Goal: Task Accomplishment & Management: Use online tool/utility

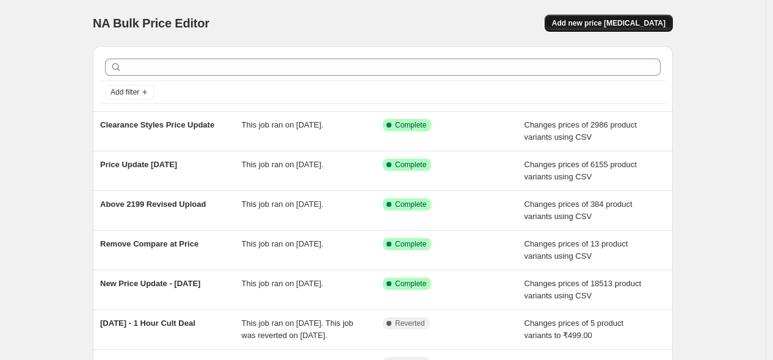
click at [648, 24] on span "Add new price [MEDICAL_DATA]" at bounding box center [609, 23] width 114 height 10
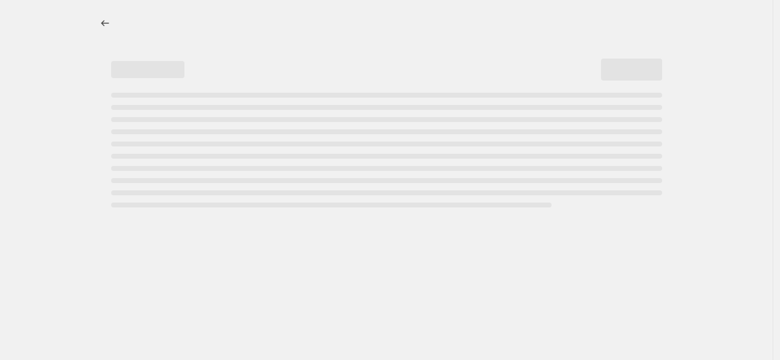
select select "percentage"
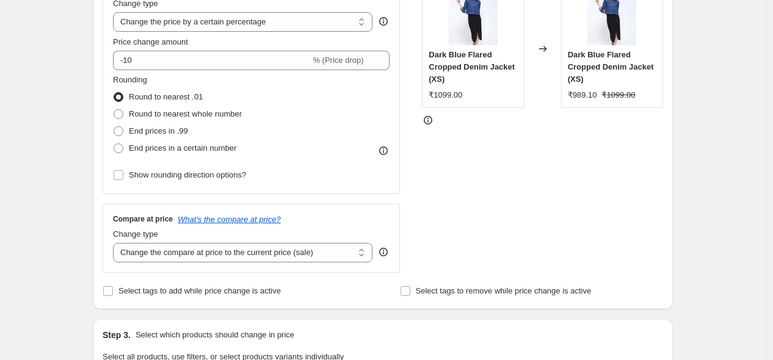
scroll to position [176, 0]
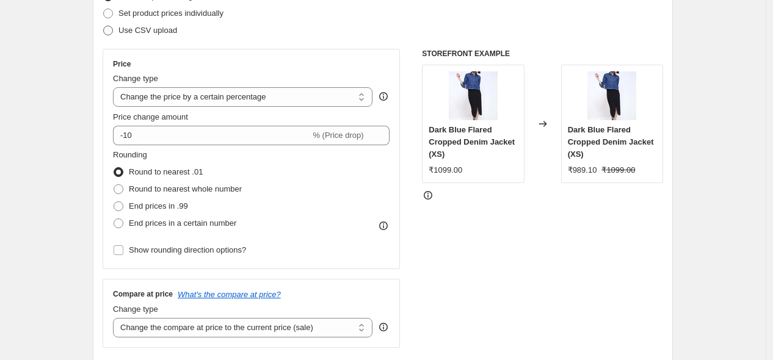
click at [131, 28] on span "Use CSV upload" at bounding box center [148, 30] width 59 height 9
click at [104, 26] on input "Use CSV upload" at bounding box center [103, 26] width 1 height 1
radio input "true"
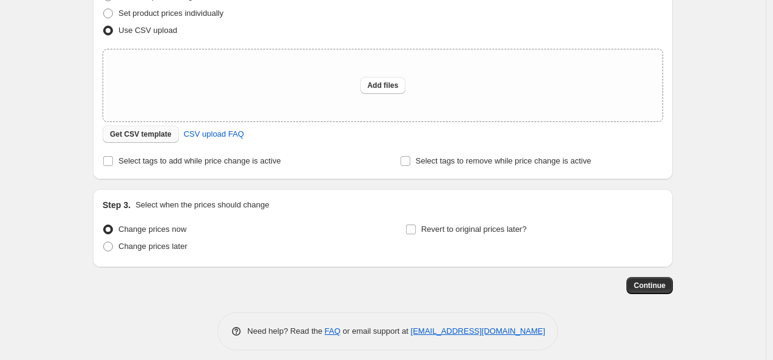
click at [144, 130] on span "Get CSV template" at bounding box center [141, 135] width 62 height 10
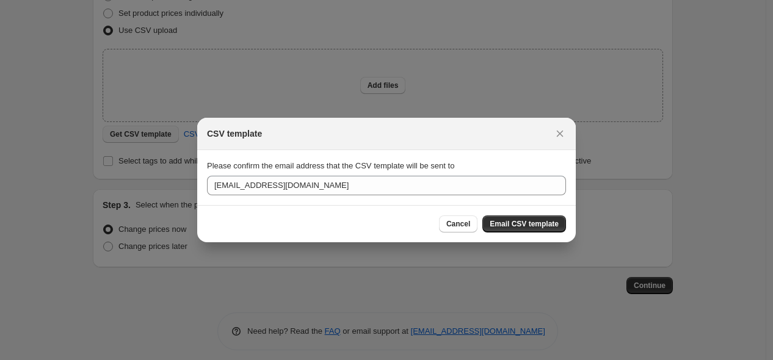
scroll to position [0, 0]
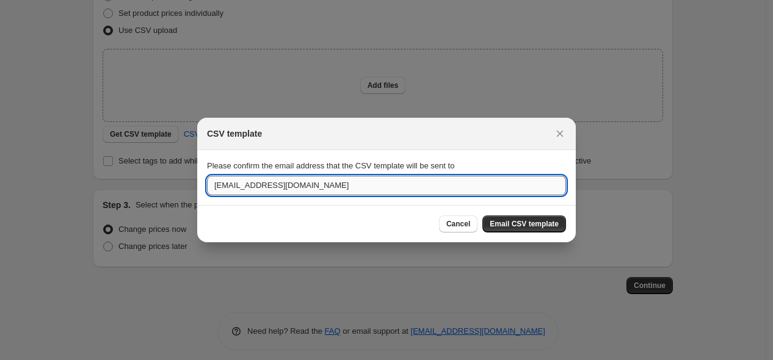
click at [246, 189] on input "[EMAIL_ADDRESS][DOMAIN_NAME]" at bounding box center [386, 186] width 359 height 20
type input "[PERSON_NAME][EMAIL_ADDRESS][PERSON_NAME][DOMAIN_NAME]"
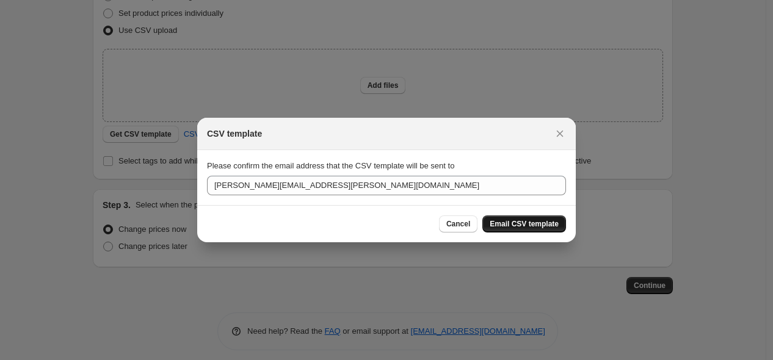
click at [517, 219] on span "Email CSV template" at bounding box center [524, 224] width 69 height 10
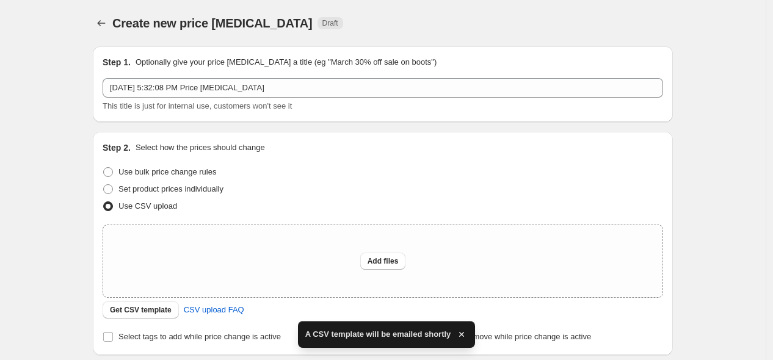
click at [101, 32] on div "Create new price [MEDICAL_DATA]. This page is ready Create new price [MEDICAL_D…" at bounding box center [383, 23] width 580 height 46
click at [104, 21] on icon "Price change jobs" at bounding box center [101, 23] width 12 height 12
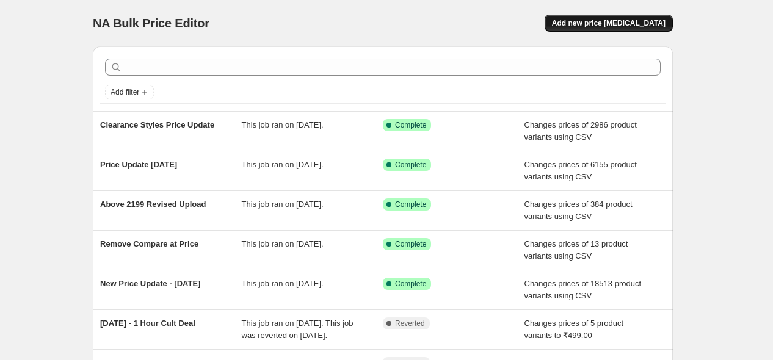
click at [642, 15] on button "Add new price [MEDICAL_DATA]" at bounding box center [609, 23] width 128 height 17
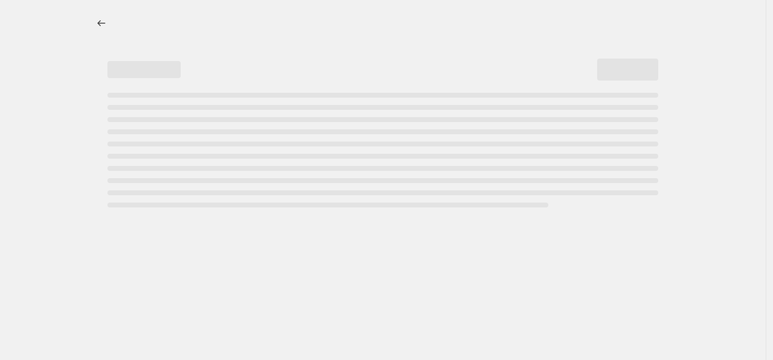
select select "percentage"
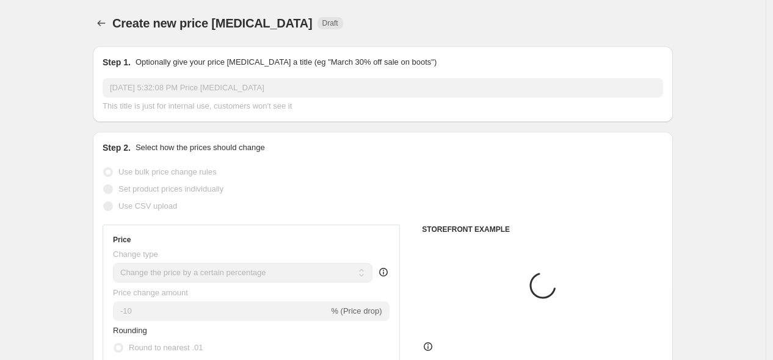
click at [202, 93] on input "[DATE] 5:32:08 PM Price [MEDICAL_DATA]" at bounding box center [383, 88] width 561 height 20
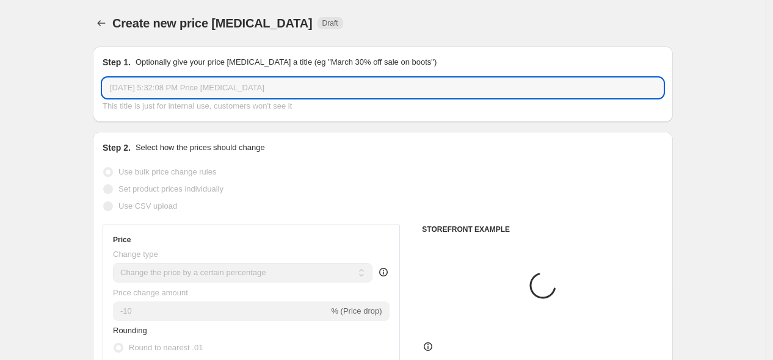
click at [202, 93] on input "[DATE] 5:32:08 PM Price [MEDICAL_DATA]" at bounding box center [383, 88] width 561 height 20
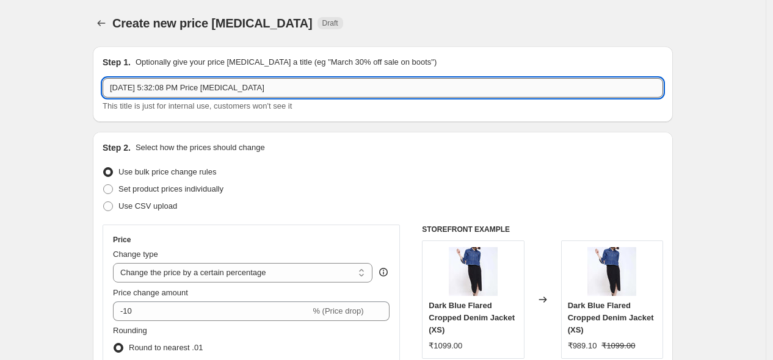
click at [202, 93] on input "[DATE] 5:32:08 PM Price [MEDICAL_DATA]" at bounding box center [383, 88] width 561 height 20
type input "New Price Align to MP"
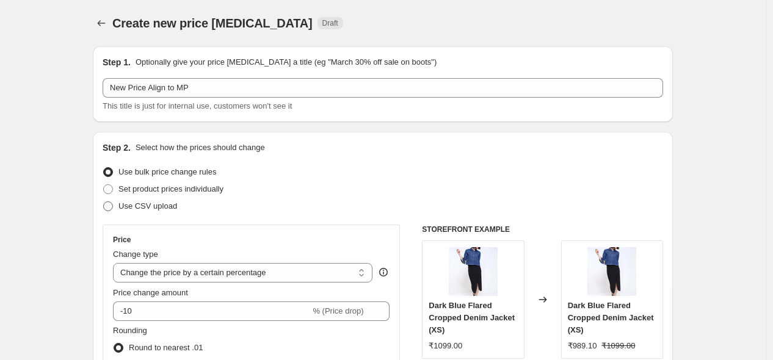
click at [166, 211] on span "Use CSV upload" at bounding box center [148, 206] width 59 height 12
click at [104, 202] on input "Use CSV upload" at bounding box center [103, 202] width 1 height 1
radio input "true"
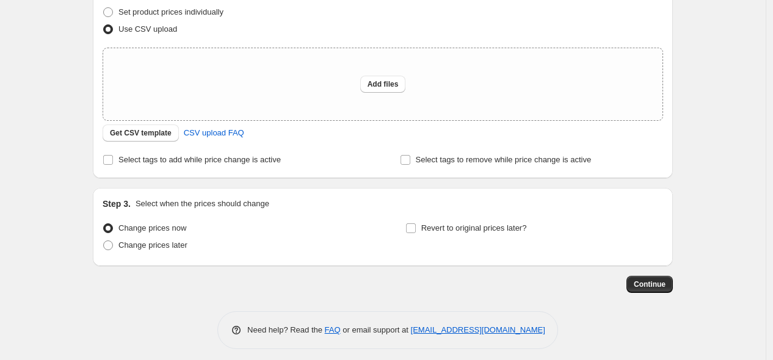
scroll to position [181, 0]
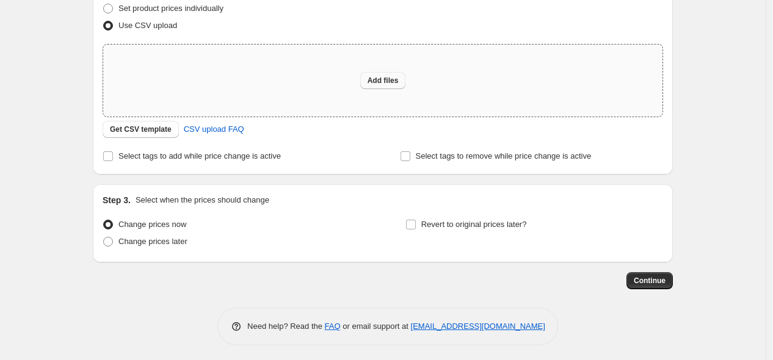
click at [381, 76] on span "Add files" at bounding box center [383, 81] width 31 height 10
type input "C:\fakepath\csv_template_user_20566.csv"
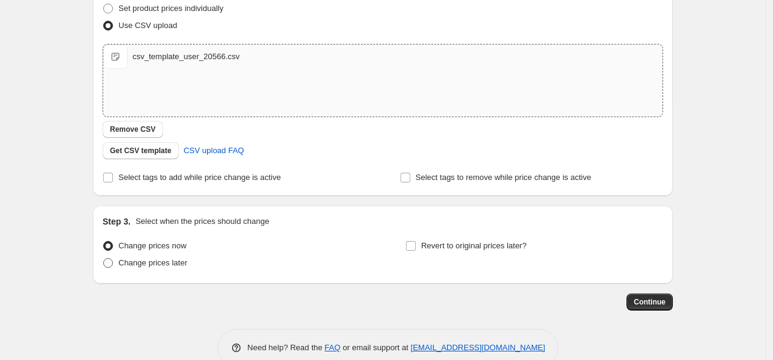
click at [142, 263] on span "Change prices later" at bounding box center [153, 262] width 69 height 9
click at [104, 259] on input "Change prices later" at bounding box center [103, 258] width 1 height 1
radio input "true"
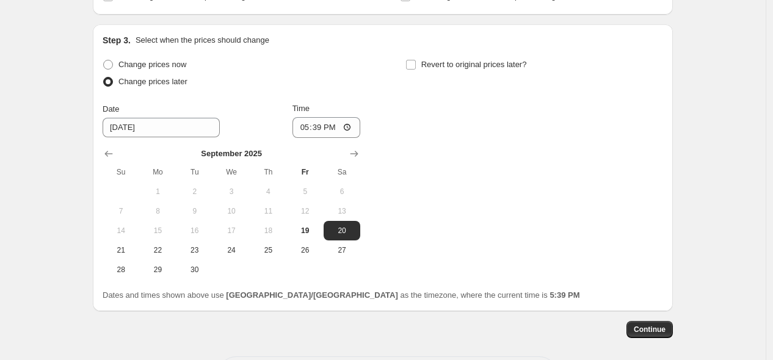
scroll to position [389, 0]
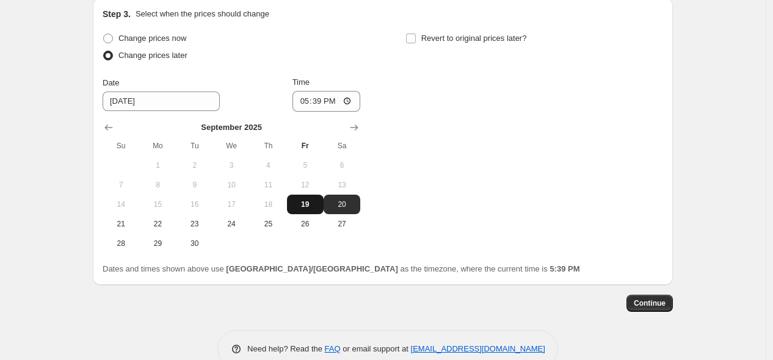
click at [306, 208] on span "19" at bounding box center [305, 205] width 27 height 10
type input "[DATE]"
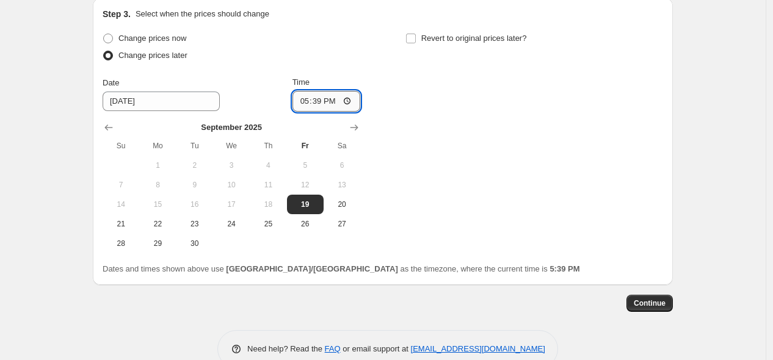
click at [308, 103] on input "17:39" at bounding box center [327, 101] width 68 height 21
type input "23:50"
click at [648, 304] on span "Continue" at bounding box center [650, 304] width 32 height 10
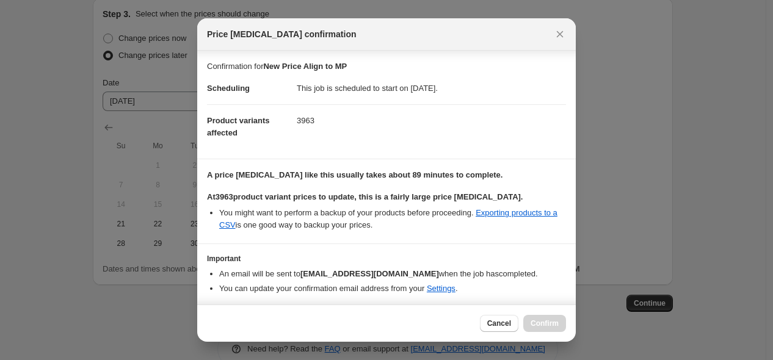
scroll to position [40, 0]
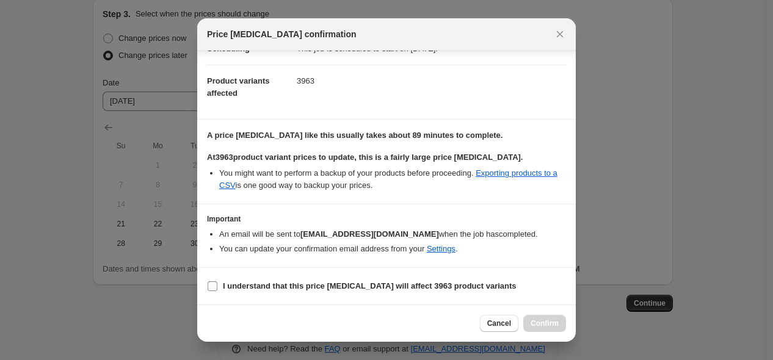
click at [212, 284] on input "I understand that this price [MEDICAL_DATA] will affect 3963 product variants" at bounding box center [213, 287] width 10 height 10
checkbox input "true"
click at [546, 324] on span "Confirm" at bounding box center [545, 324] width 28 height 10
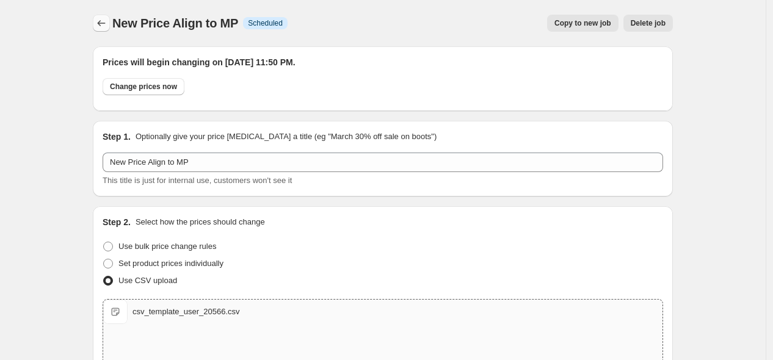
click at [102, 30] on button "Price change jobs" at bounding box center [101, 23] width 17 height 17
